Goal: Use online tool/utility: Utilize a website feature to perform a specific function

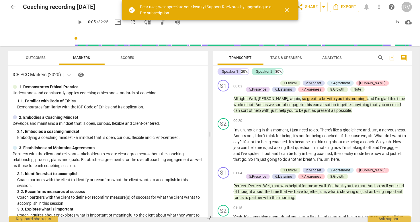
click at [38, 57] on span "Outcomes" at bounding box center [36, 57] width 20 height 4
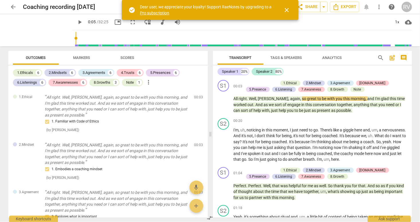
type input "5"
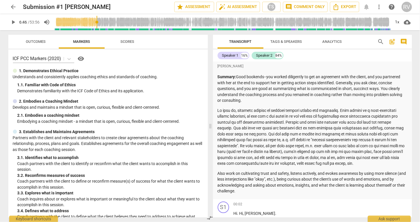
scroll to position [919, 0]
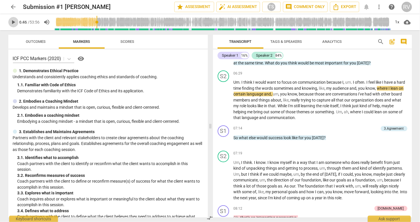
click at [13, 22] on span "play_arrow" at bounding box center [13, 22] width 7 height 7
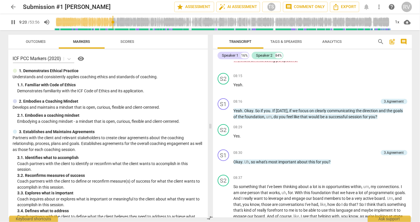
scroll to position [1238, 0]
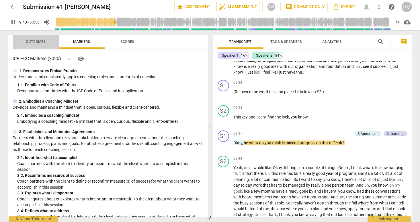
click at [37, 41] on span "Outcomes" at bounding box center [36, 41] width 20 height 4
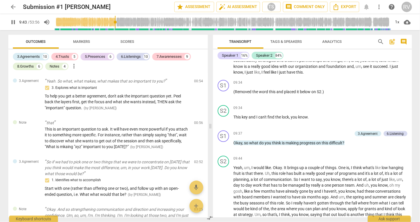
click at [81, 42] on span "Markers" at bounding box center [81, 41] width 17 height 4
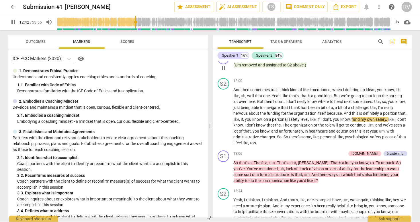
scroll to position [1468, 0]
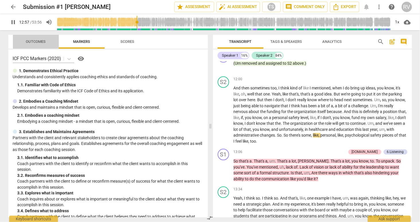
click at [40, 39] on span "Outcomes" at bounding box center [36, 41] width 20 height 4
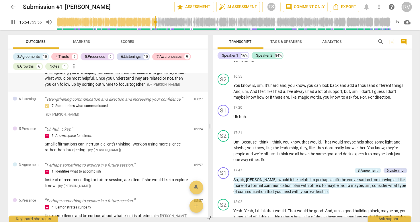
scroll to position [1794, 0]
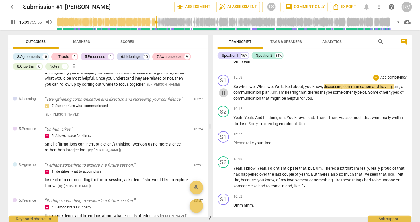
click at [224, 95] on span "pause" at bounding box center [223, 92] width 7 height 7
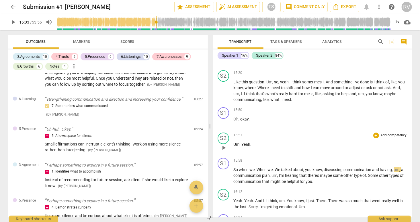
scroll to position [1701, 0]
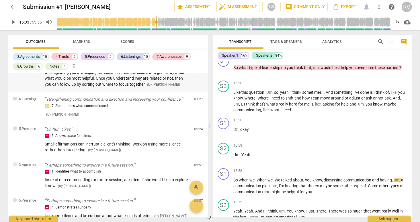
type input "963"
